Goal: Information Seeking & Learning: Learn about a topic

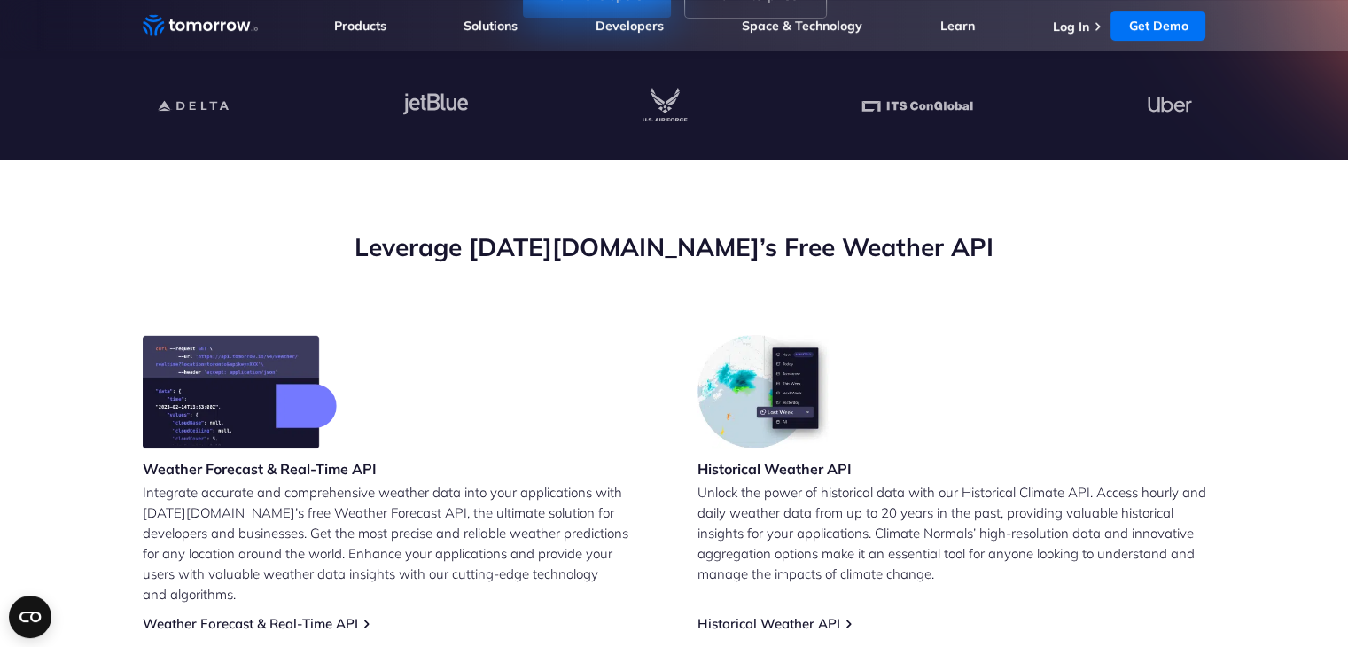
scroll to position [707, 0]
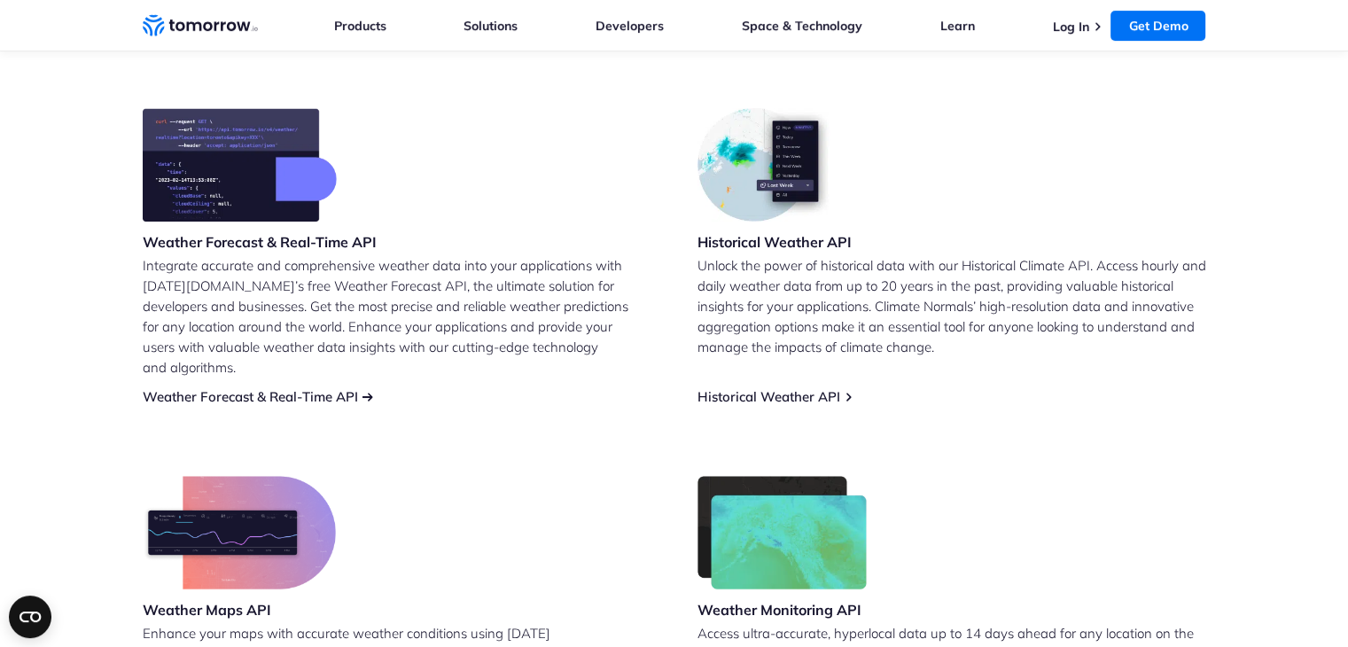
click at [328, 388] on link "Weather Forecast & Real-Time API" at bounding box center [250, 396] width 215 height 17
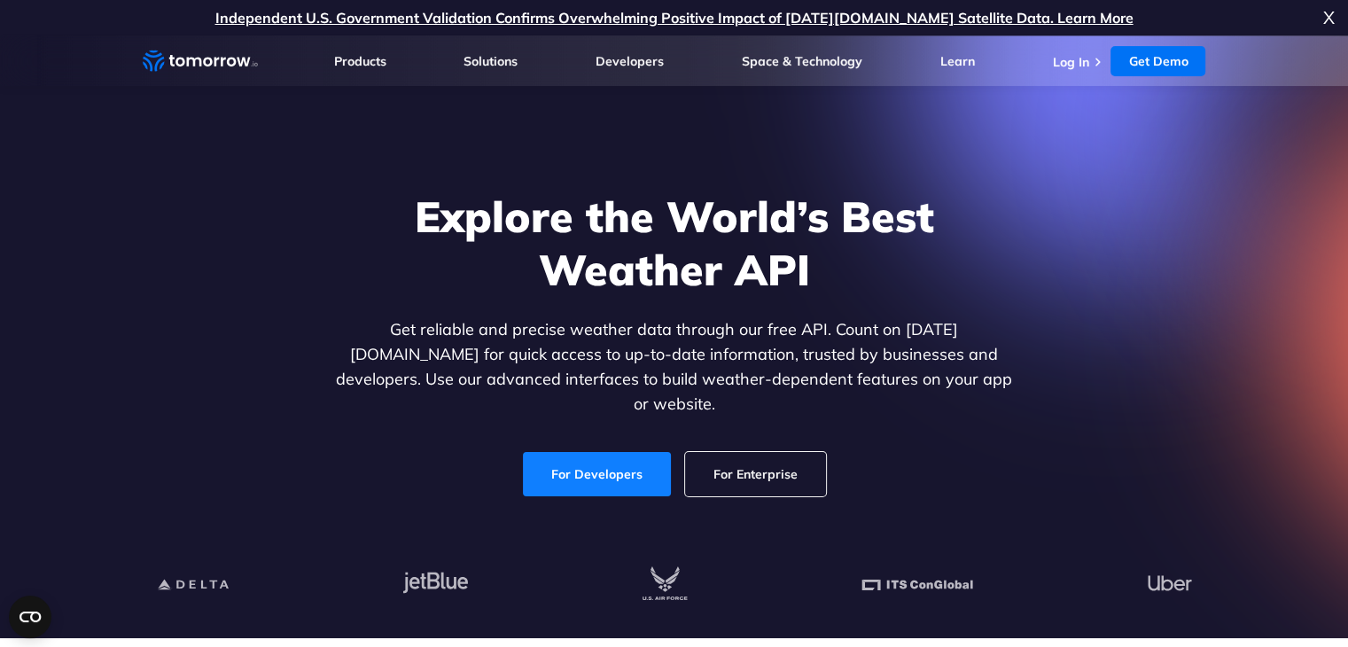
click at [607, 457] on link "For Developers" at bounding box center [597, 474] width 148 height 44
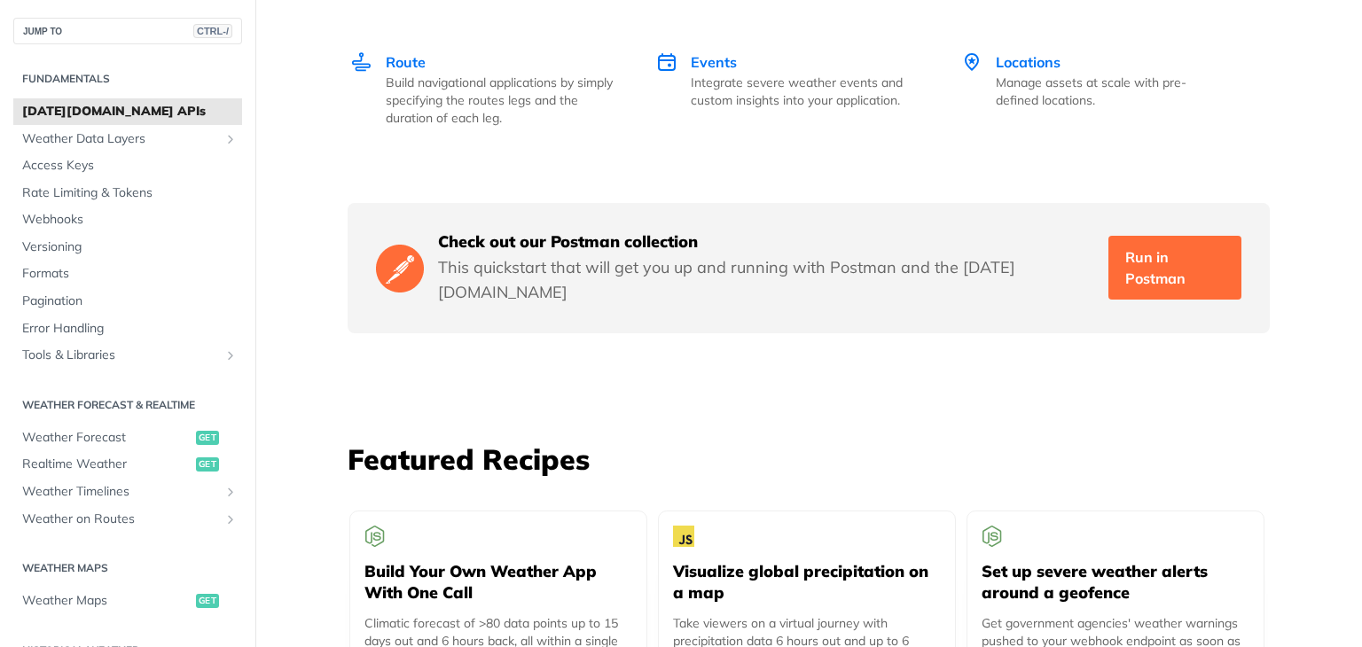
scroll to position [3312, 0]
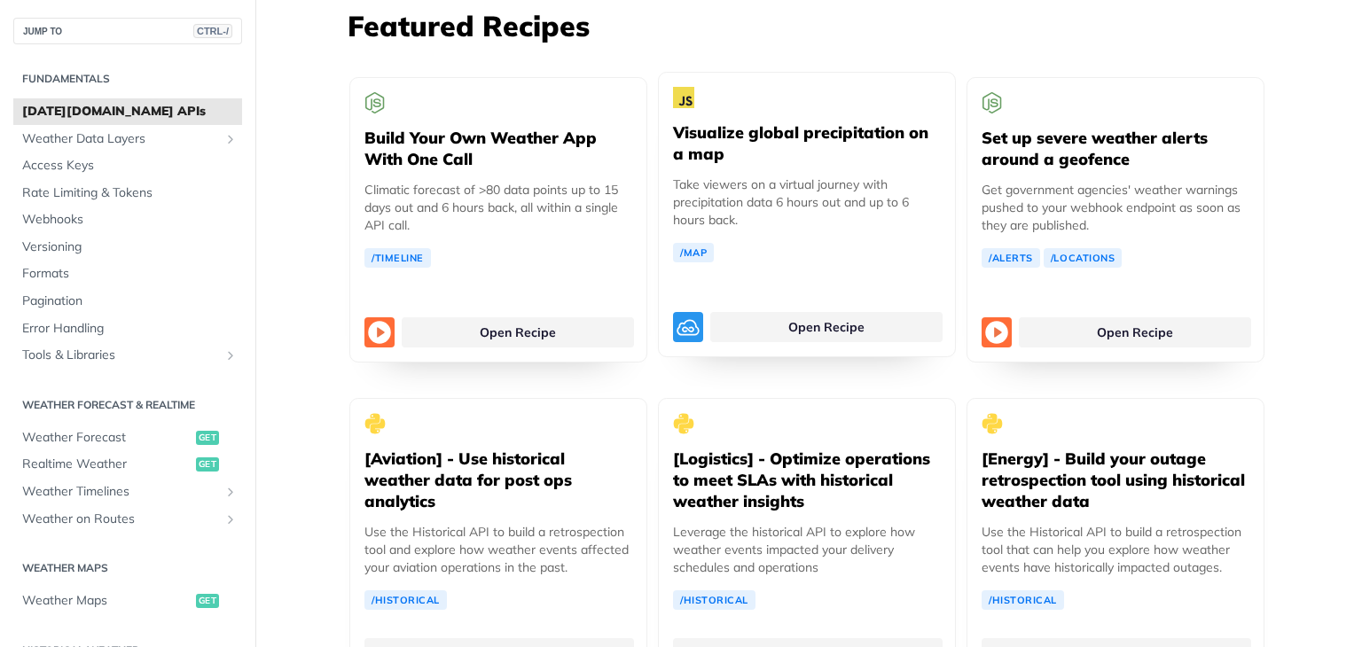
click at [741, 302] on div "Visualize global precipitation on a map Take viewers on a virtual journey with …" at bounding box center [807, 214] width 298 height 285
click at [710, 312] on link "Open Recipe" at bounding box center [826, 327] width 232 height 30
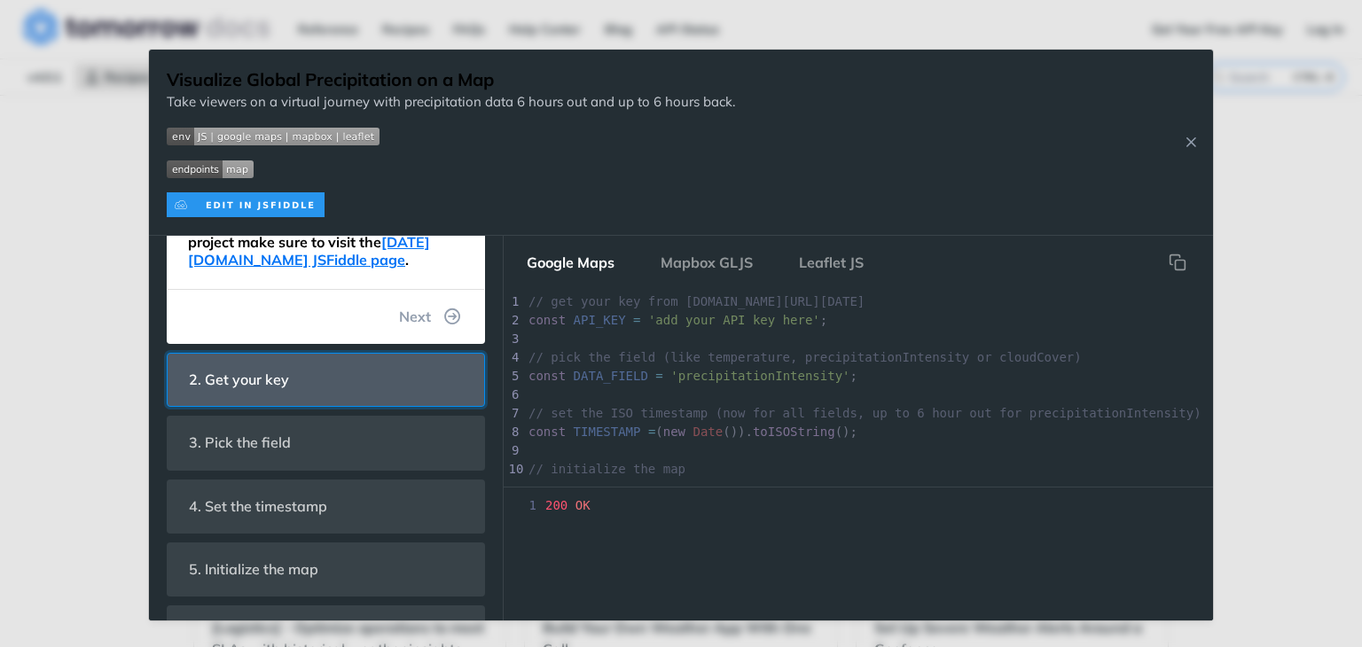
click at [299, 396] on span "2. Get your key" at bounding box center [238, 380] width 125 height 35
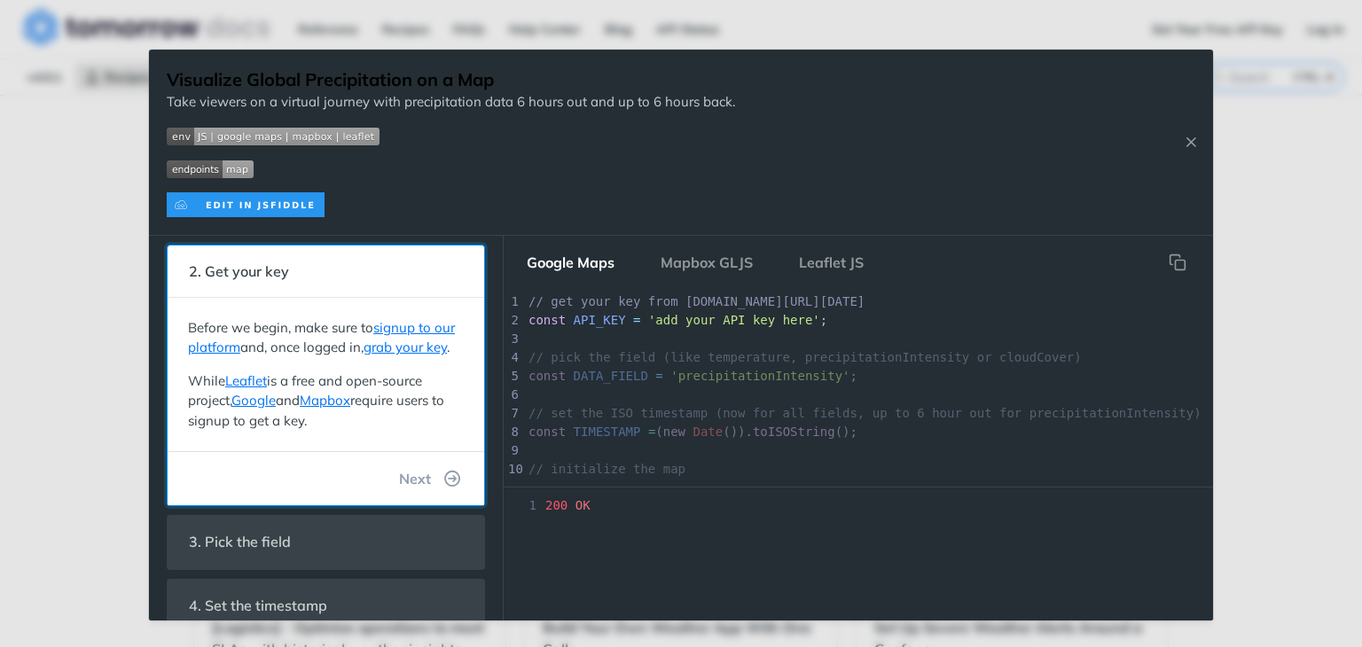
scroll to position [69, 0]
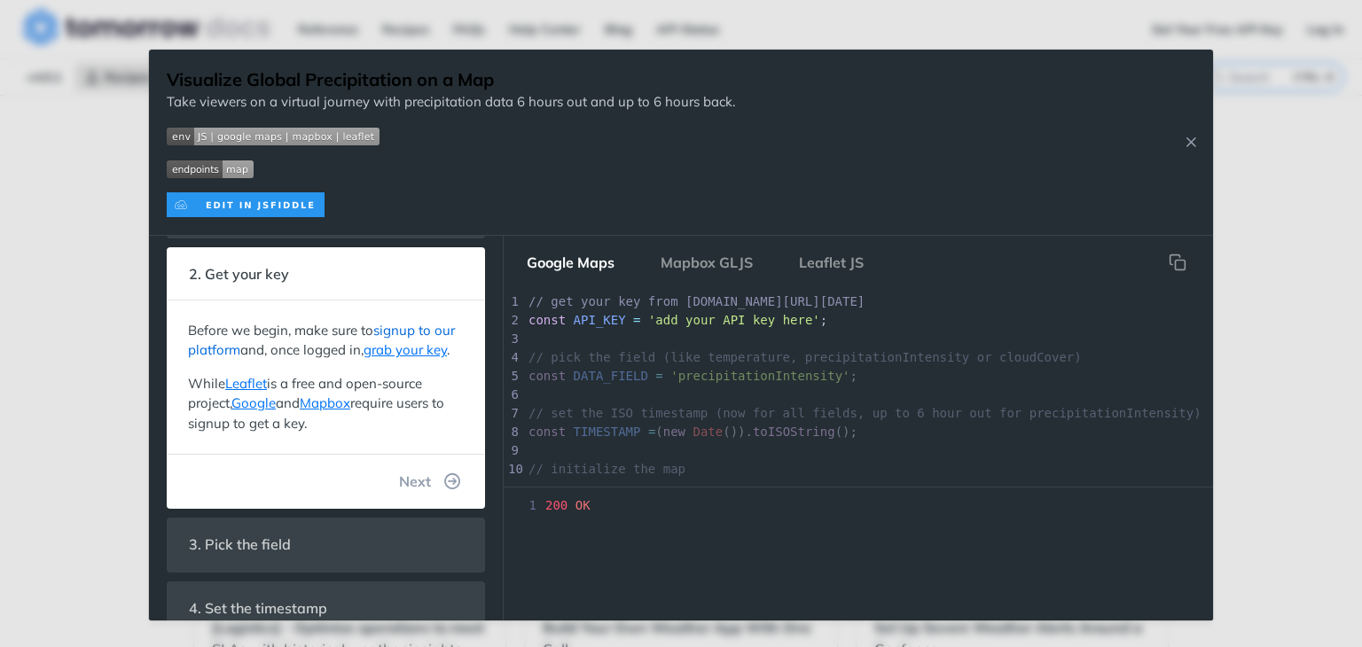
click at [414, 332] on link "signup to our platform" at bounding box center [321, 340] width 267 height 37
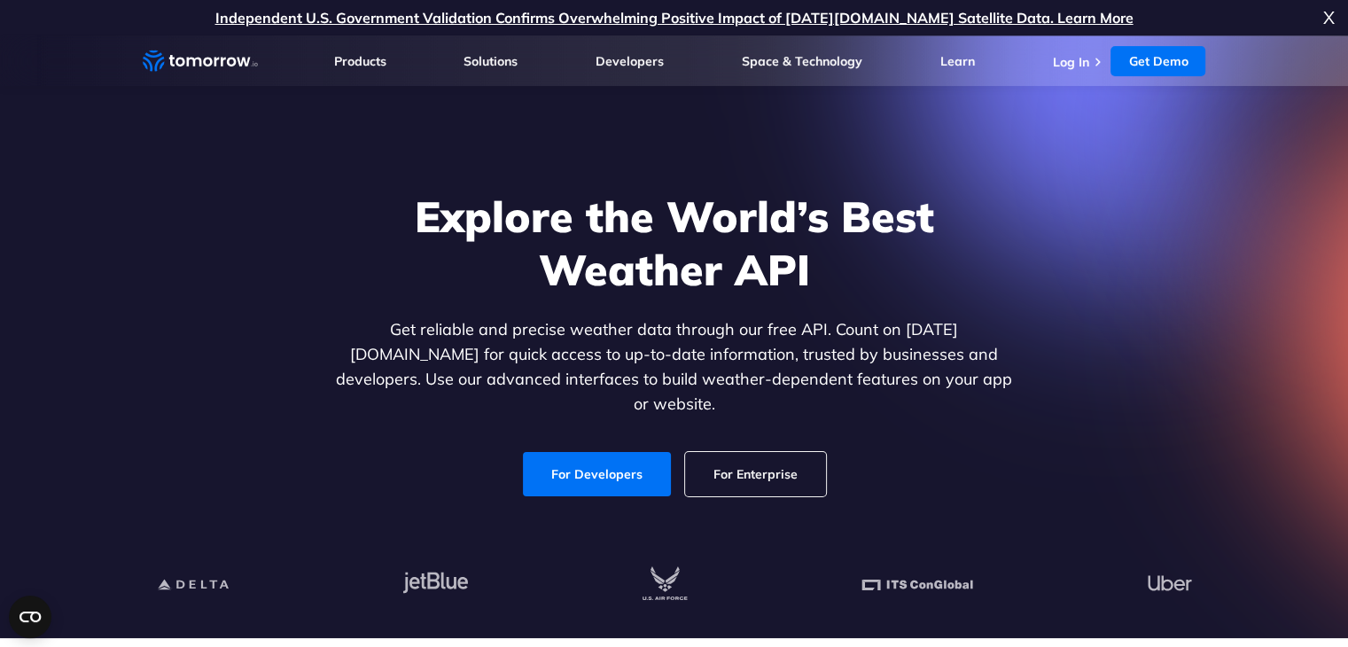
click at [1057, 71] on ul "Log In Get Demo Get Demo" at bounding box center [1128, 61] width 153 height 30
click at [1073, 61] on link "Log In" at bounding box center [1070, 62] width 36 height 16
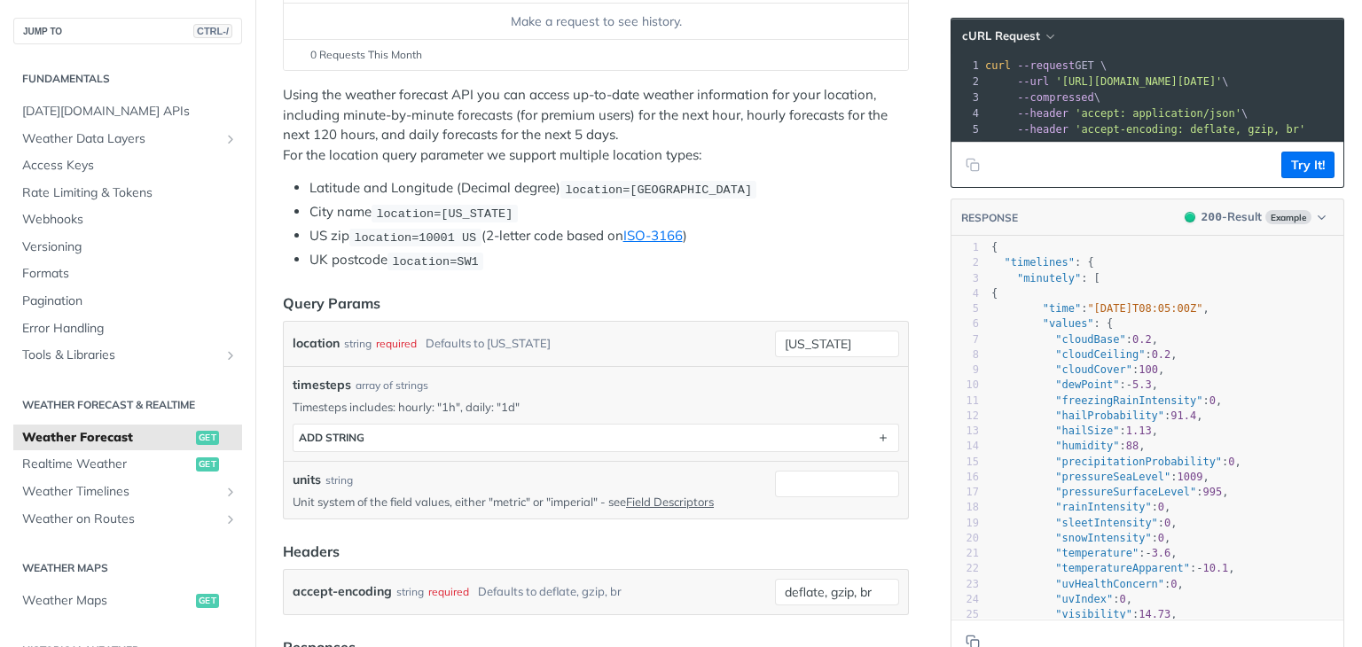
scroll to position [321, 0]
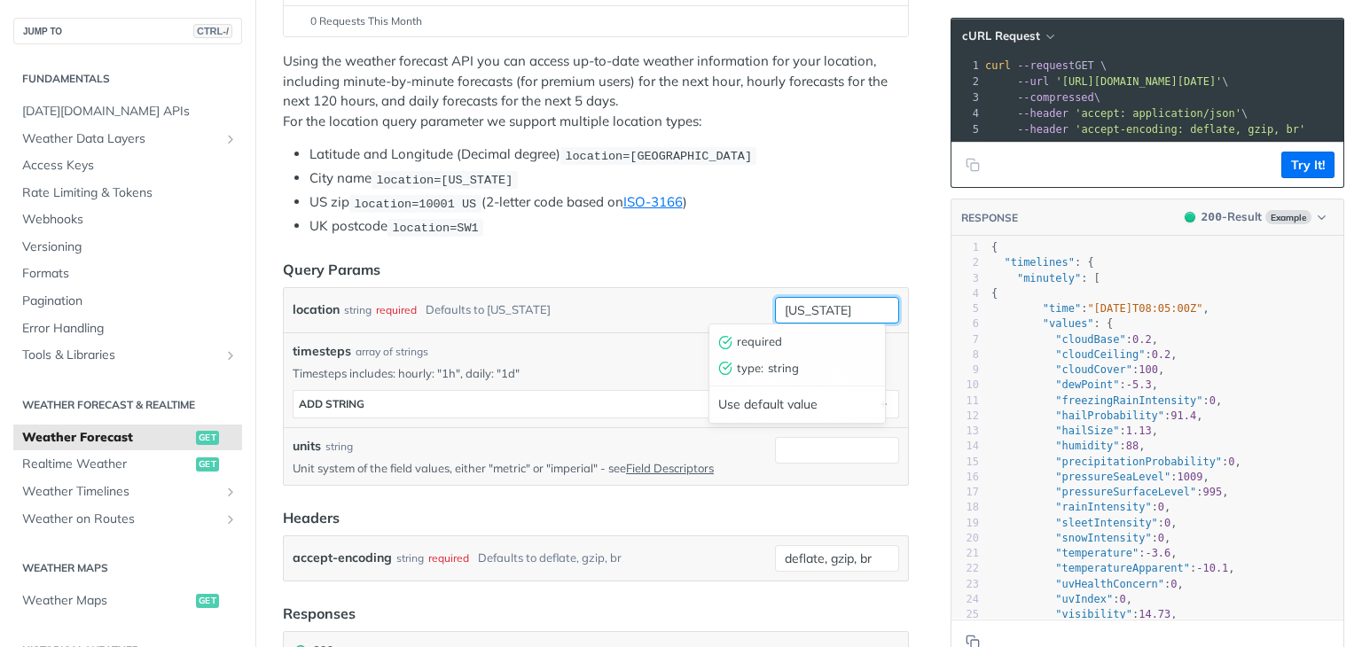
click at [822, 304] on input "[US_STATE]" at bounding box center [837, 310] width 124 height 27
click at [819, 309] on input "[US_STATE]" at bounding box center [837, 310] width 124 height 27
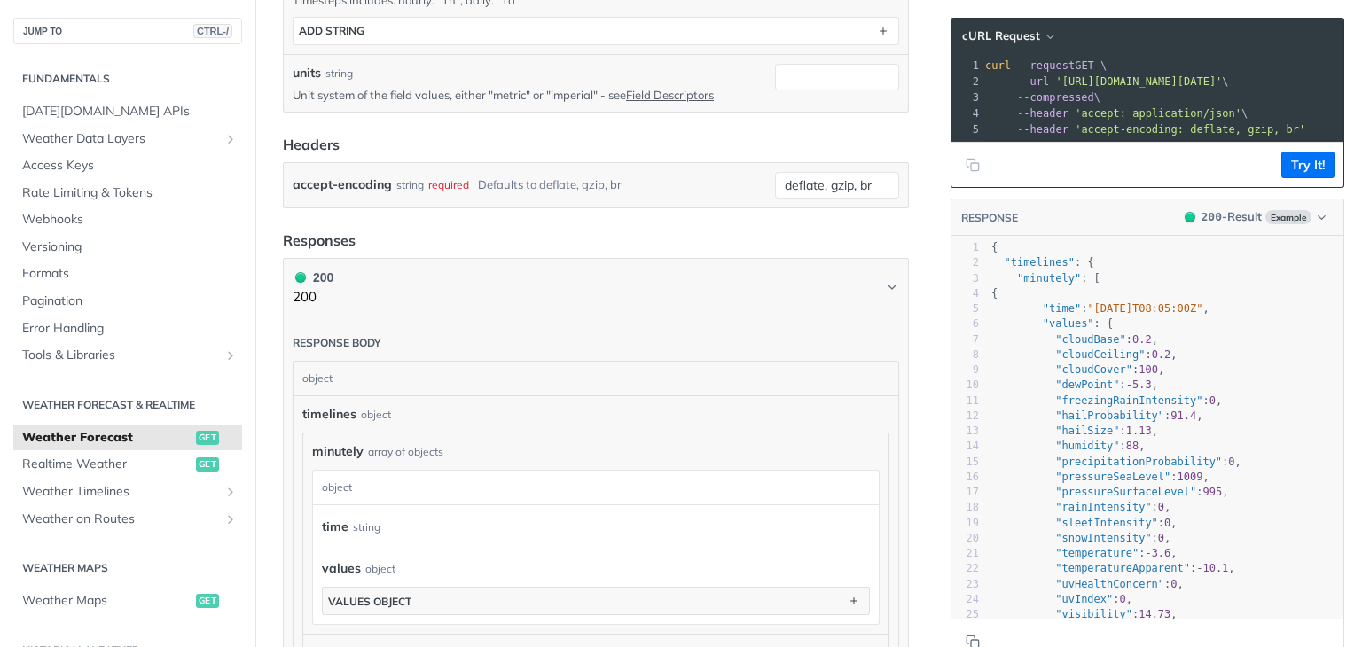
scroll to position [693, 0]
click at [137, 452] on link "Realtime Weather get" at bounding box center [127, 464] width 229 height 27
